Goal: Navigation & Orientation: Find specific page/section

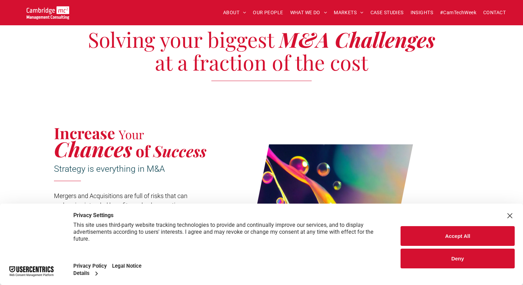
scroll to position [240, 0]
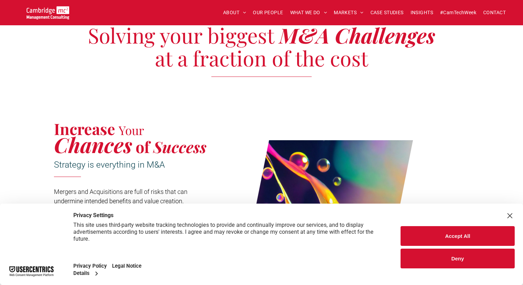
click at [454, 256] on button "Deny" at bounding box center [458, 259] width 114 height 20
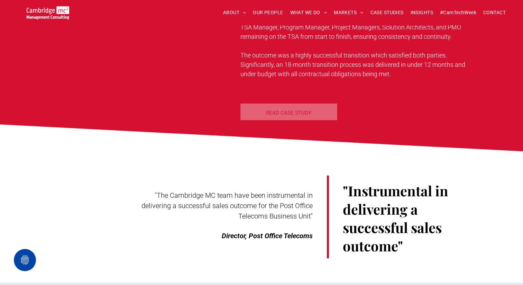
scroll to position [2410, 0]
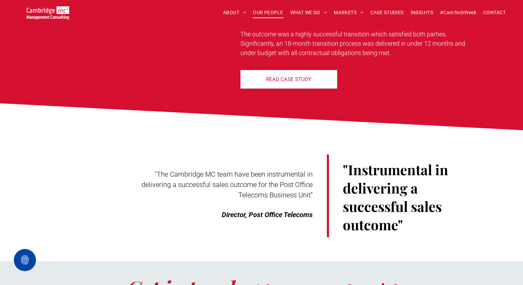
click at [272, 13] on span "OUR PEOPLE" at bounding box center [268, 12] width 30 height 11
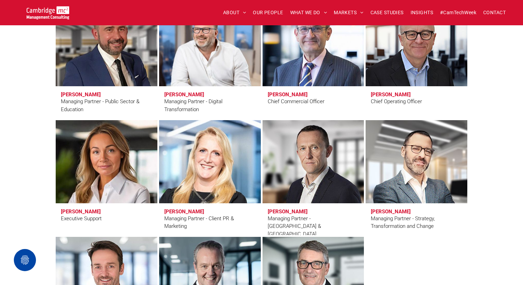
scroll to position [532, 0]
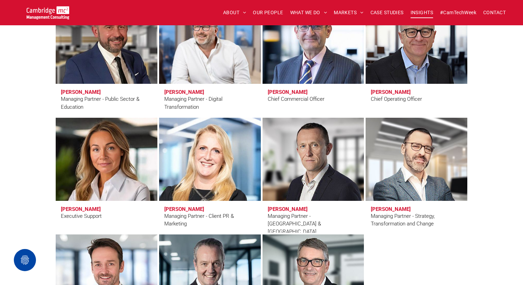
click at [420, 12] on span "INSIGHTS" at bounding box center [422, 12] width 22 height 11
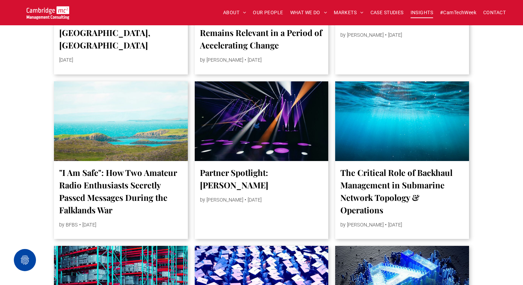
scroll to position [434, 0]
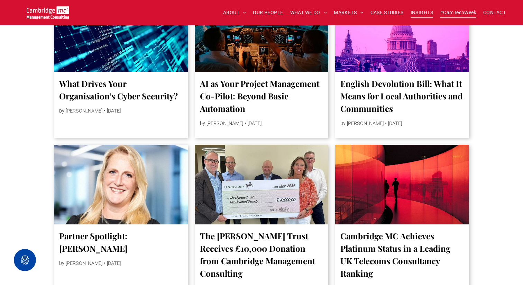
click at [463, 12] on span "#CamTechWeek" at bounding box center [458, 12] width 36 height 11
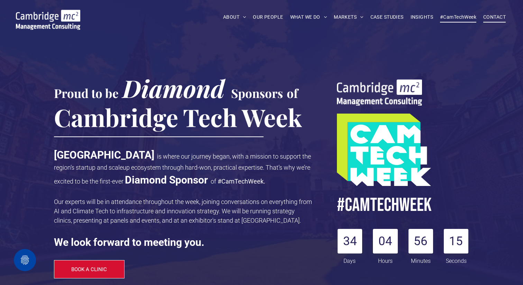
click at [494, 17] on span "CONTACT" at bounding box center [495, 17] width 22 height 11
